Goal: Transaction & Acquisition: Purchase product/service

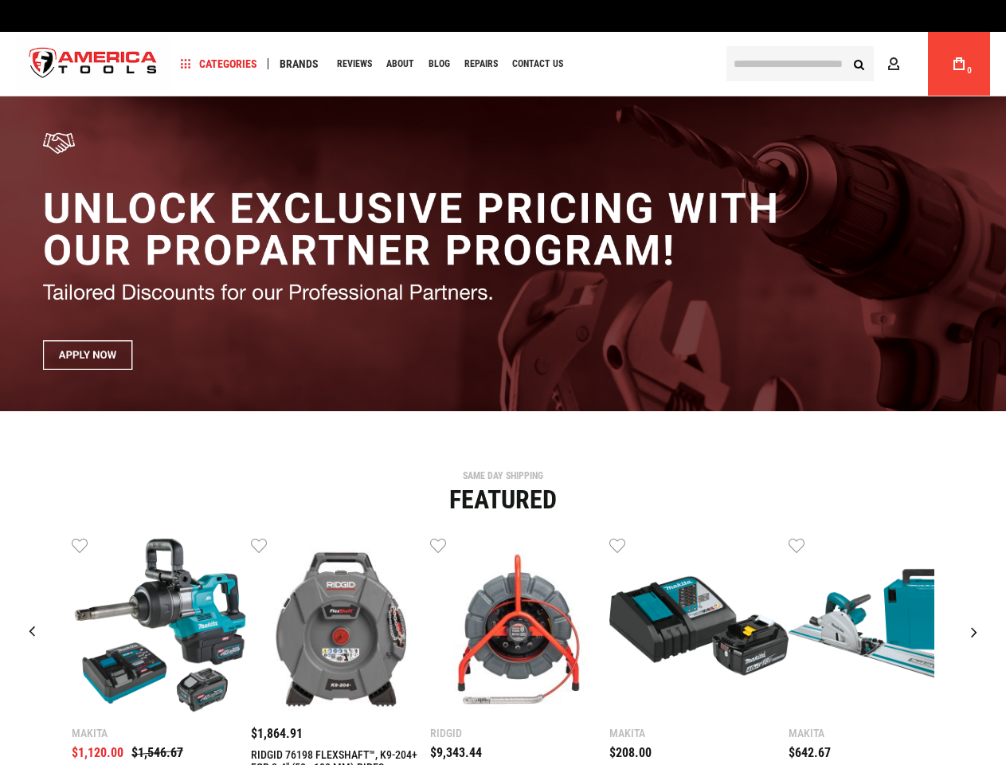
click at [219, 64] on span "Categories" at bounding box center [219, 63] width 76 height 11
click at [299, 64] on span "Brands" at bounding box center [299, 63] width 39 height 11
click at [80, 545] on link "Wish List" at bounding box center [80, 544] width 16 height 16
click at [259, 545] on link "Wish List" at bounding box center [259, 544] width 16 height 16
click at [438, 545] on link "Wish List" at bounding box center [438, 544] width 16 height 16
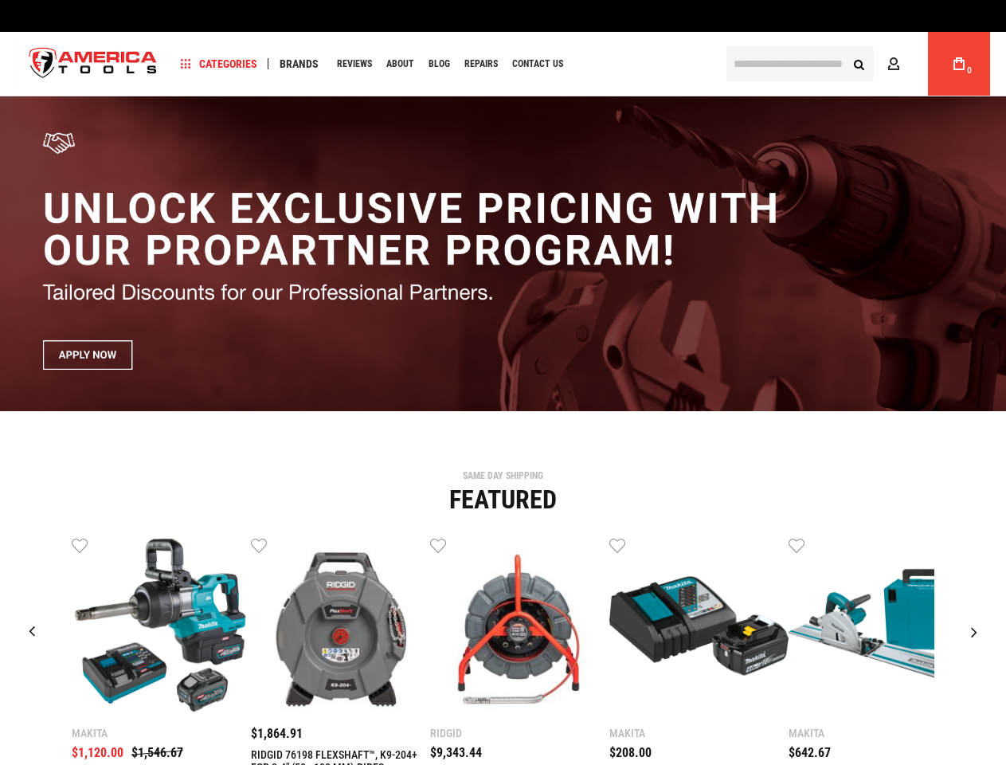
click at [617, 545] on link "Wish List" at bounding box center [617, 544] width 16 height 16
click at [797, 545] on link "Wish List" at bounding box center [797, 544] width 16 height 16
click at [976, 545] on div "Makita $1,120.00 $1,546.67 Wish List Compare" at bounding box center [503, 699] width 982 height 327
